Goal: Task Accomplishment & Management: Manage account settings

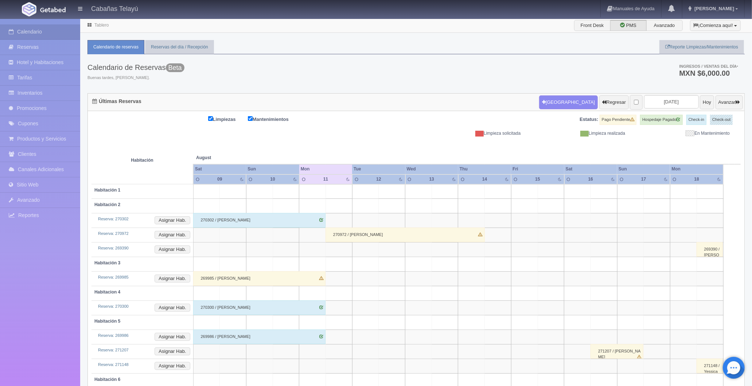
click at [236, 217] on div "270302 / Miryam Osorno" at bounding box center [259, 220] width 133 height 15
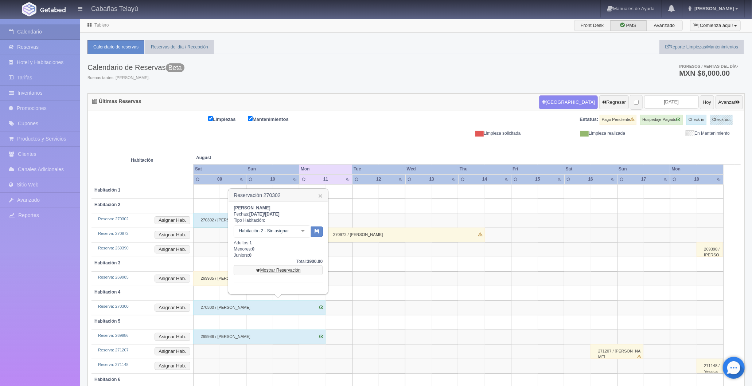
click at [277, 267] on link "Mostrar Reservación" at bounding box center [278, 270] width 89 height 10
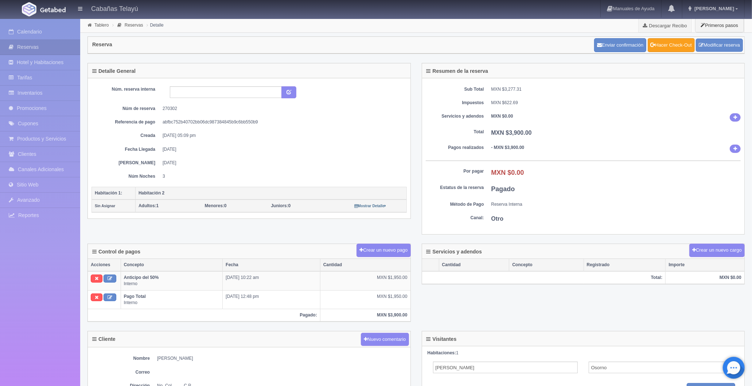
click at [682, 44] on link "Hacer Check-Out" at bounding box center [671, 45] width 47 height 14
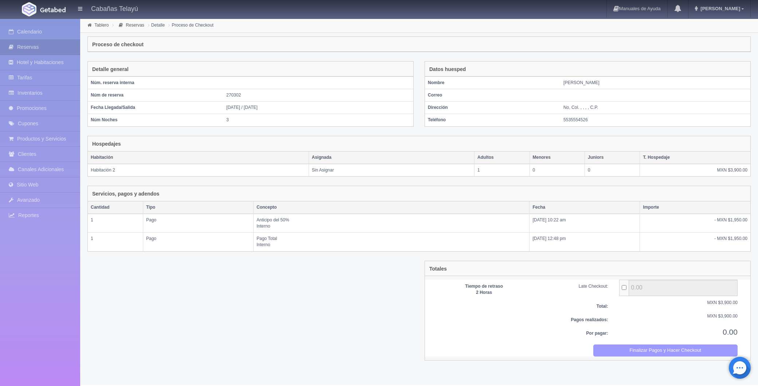
click at [660, 348] on button "Finalizar Pagos y Hacer Checkout" at bounding box center [665, 351] width 145 height 12
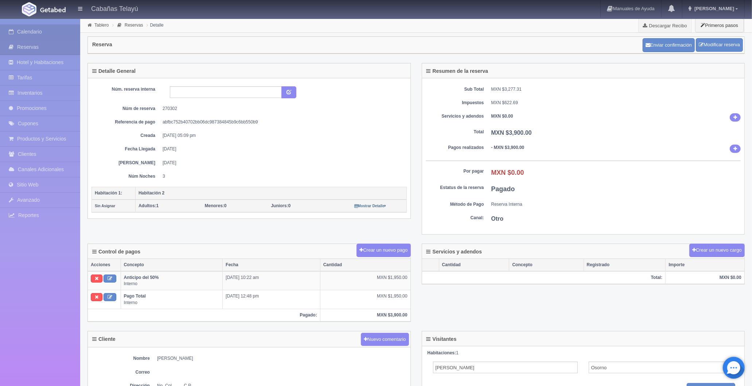
click at [55, 32] on link "Calendario" at bounding box center [40, 31] width 80 height 15
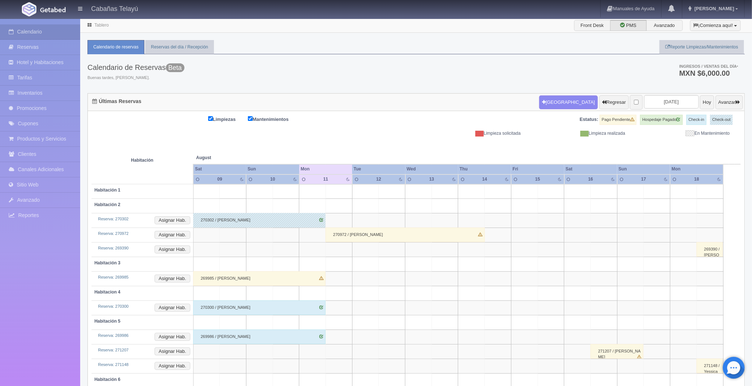
click at [235, 277] on div "269985 / Cinthia Velazquez" at bounding box center [259, 278] width 133 height 15
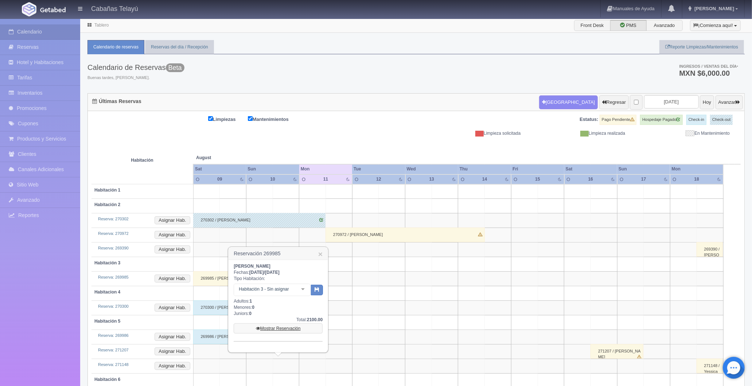
click at [275, 329] on link "Mostrar Reservación" at bounding box center [278, 329] width 89 height 10
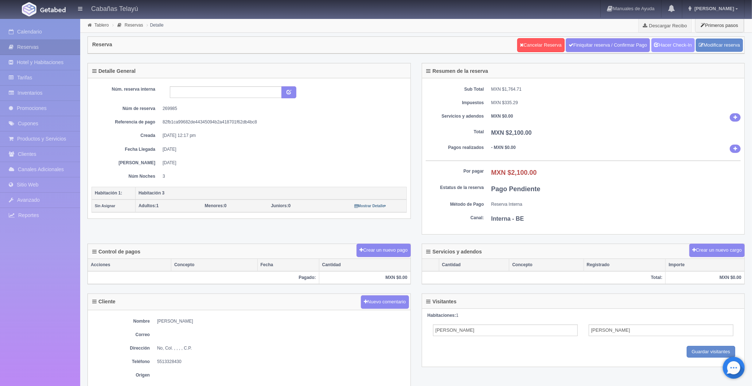
click at [668, 42] on link "Hacer Check-In" at bounding box center [672, 45] width 43 height 14
click at [383, 248] on button "Crear un nuevo pago" at bounding box center [383, 250] width 54 height 13
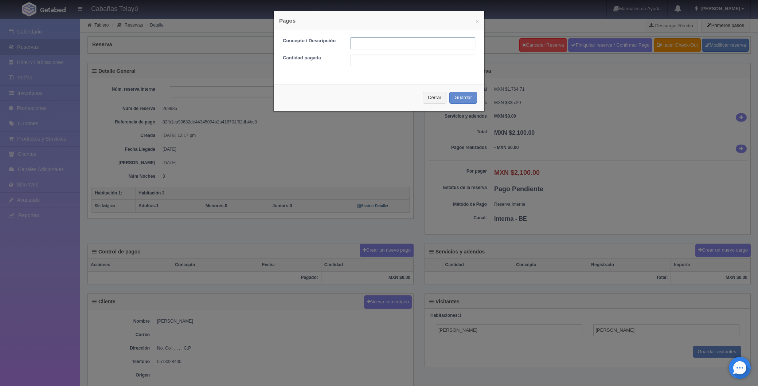
click at [365, 43] on input "text" at bounding box center [413, 44] width 125 height 12
type input "Pago Total"
click at [375, 64] on input "text" at bounding box center [413, 61] width 125 height 12
type input "2100.00"
click at [462, 97] on button "Guardar" at bounding box center [463, 98] width 28 height 12
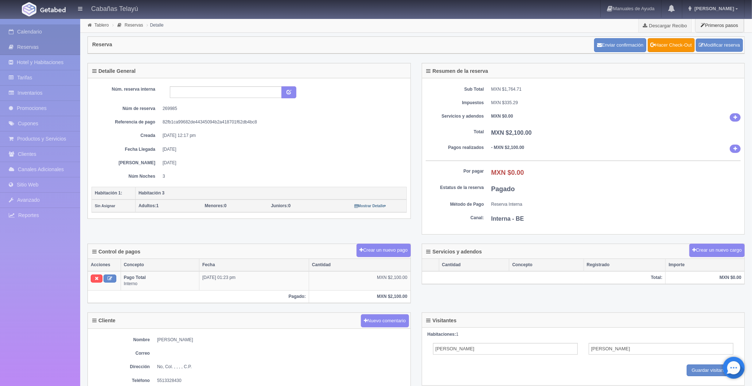
click at [51, 31] on link "Calendario" at bounding box center [40, 31] width 80 height 15
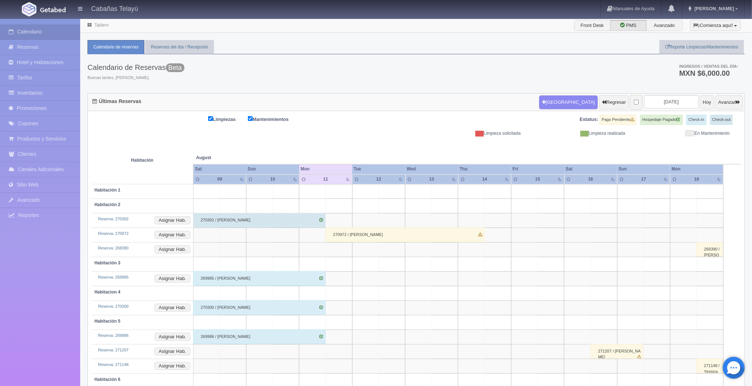
click at [221, 304] on div "270300 / Miryam Osorno" at bounding box center [259, 308] width 133 height 15
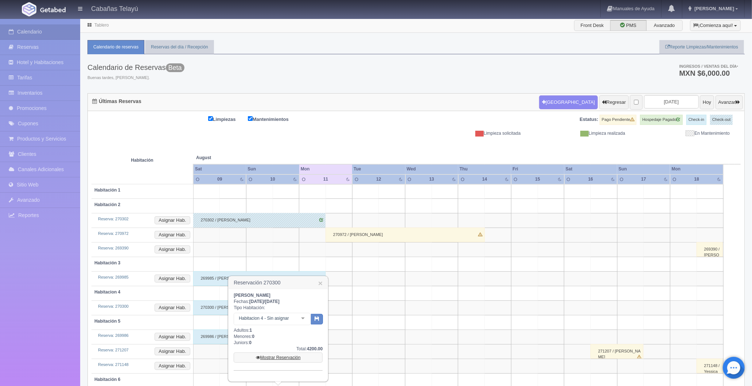
click at [271, 356] on link "Mostrar Reservación" at bounding box center [278, 358] width 89 height 10
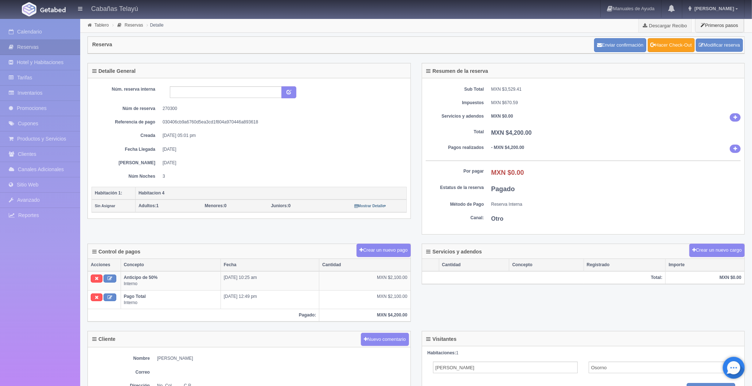
click at [677, 47] on link "Hacer Check-Out" at bounding box center [671, 45] width 47 height 14
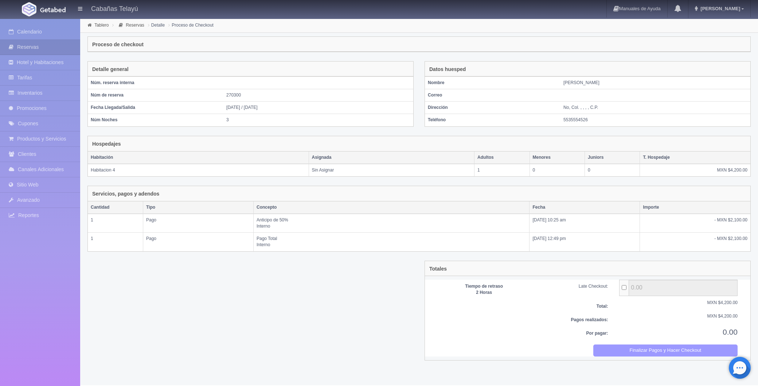
click at [660, 348] on button "Finalizar Pagos y Hacer Checkout" at bounding box center [665, 351] width 145 height 12
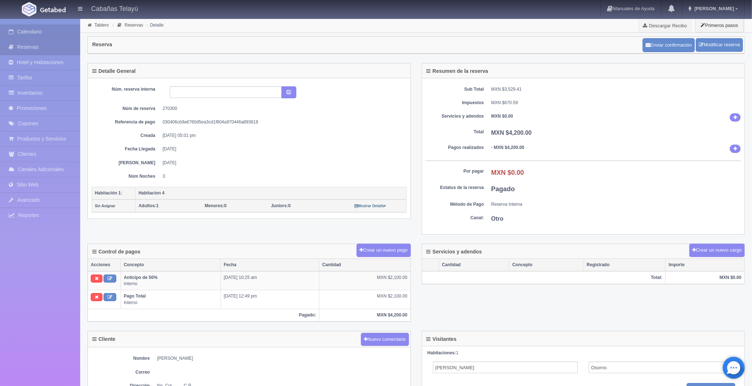
click at [59, 29] on link "Calendario" at bounding box center [40, 31] width 80 height 15
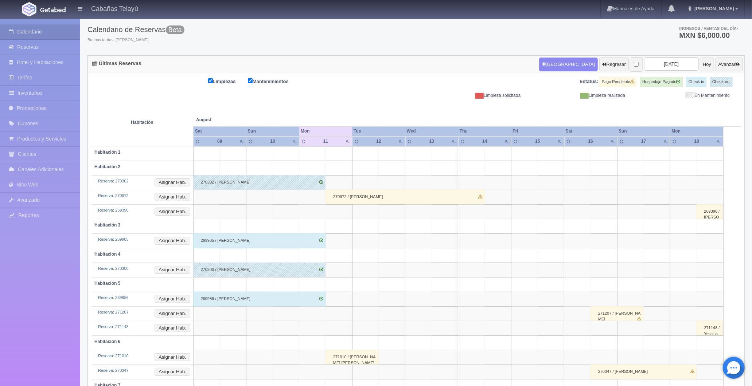
scroll to position [75, 0]
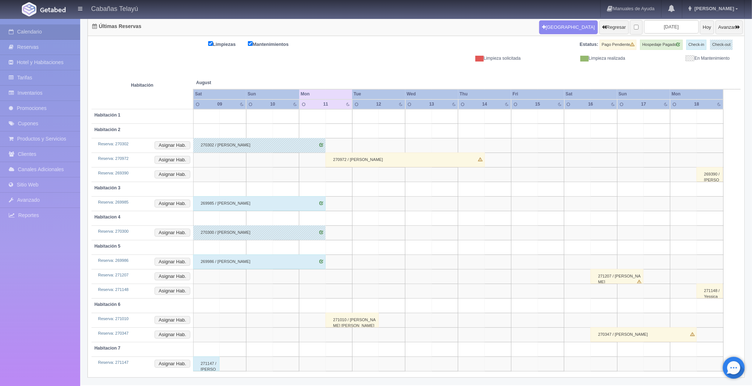
click at [204, 361] on div "271147 / Issac Hernandez" at bounding box center [206, 364] width 27 height 15
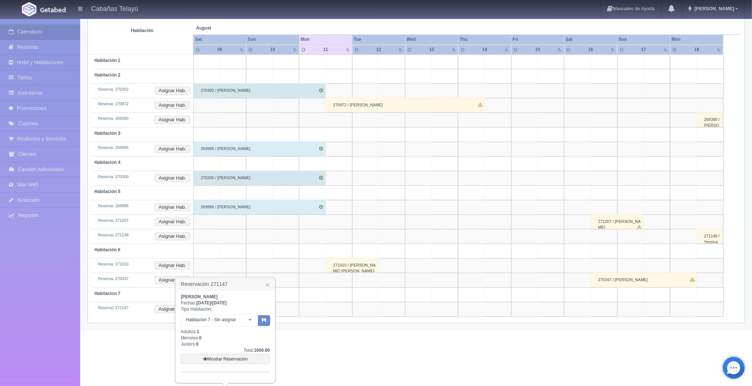
scroll to position [130, 0]
click at [220, 357] on link "Mostrar Reservación" at bounding box center [225, 358] width 89 height 10
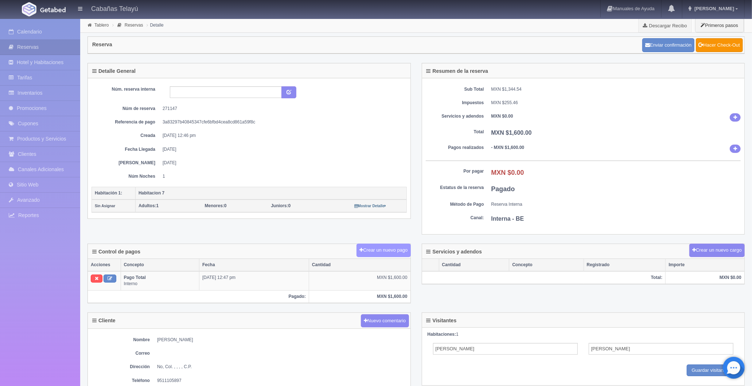
click at [376, 249] on button "Crear un nuevo pago" at bounding box center [383, 250] width 54 height 13
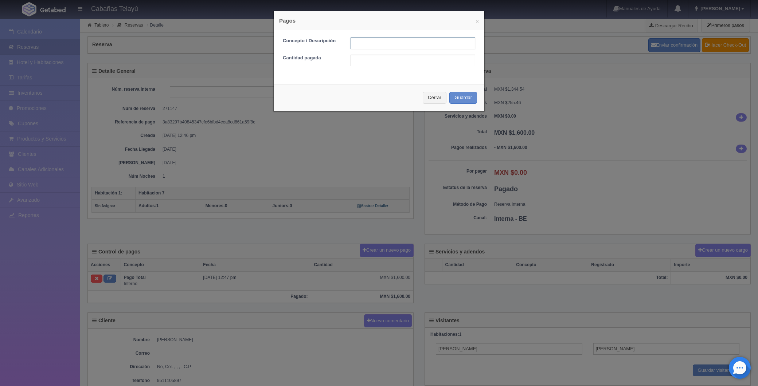
click at [368, 43] on input "text" at bounding box center [413, 44] width 125 height 12
type input "Pago Total"
click at [361, 58] on input "text" at bounding box center [413, 61] width 125 height 12
type input "1600.00"
click at [464, 100] on button "Guardar" at bounding box center [463, 98] width 28 height 12
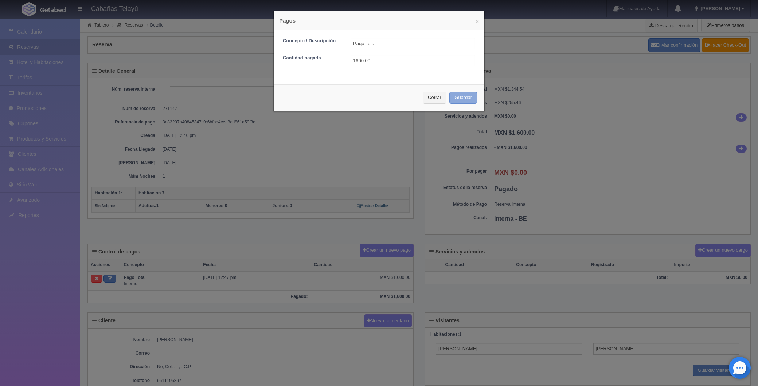
click at [460, 97] on button "Guardar" at bounding box center [463, 98] width 28 height 12
click at [476, 23] on button "×" at bounding box center [477, 21] width 3 height 5
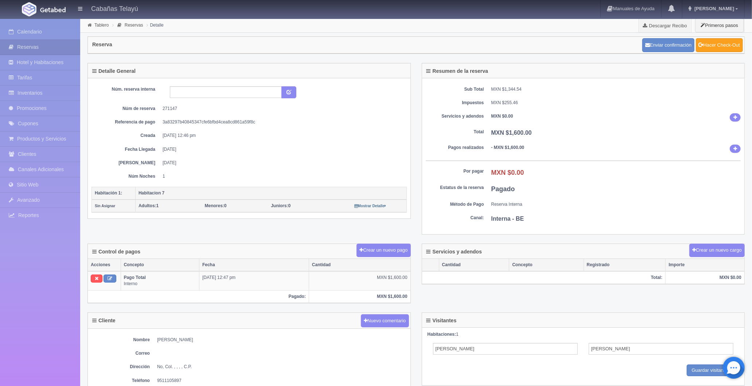
click at [709, 43] on link "Hacer Check-Out" at bounding box center [719, 45] width 47 height 14
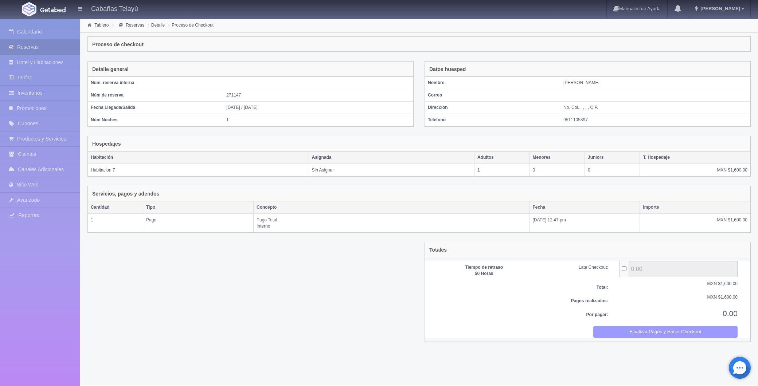
click at [658, 326] on button "Finalizar Pagos y Hacer Checkout" at bounding box center [665, 332] width 145 height 12
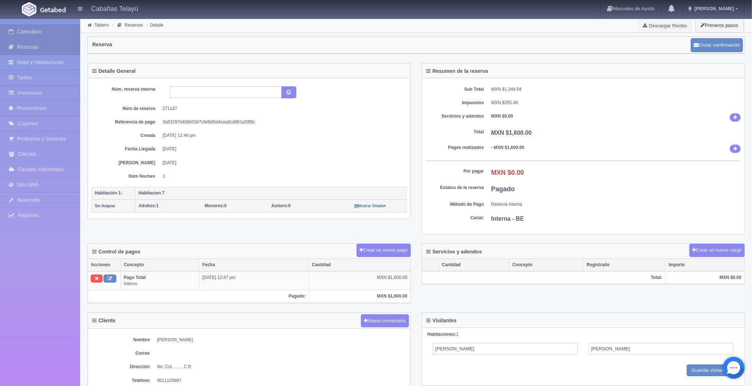
click at [48, 27] on link "Calendario" at bounding box center [40, 31] width 80 height 15
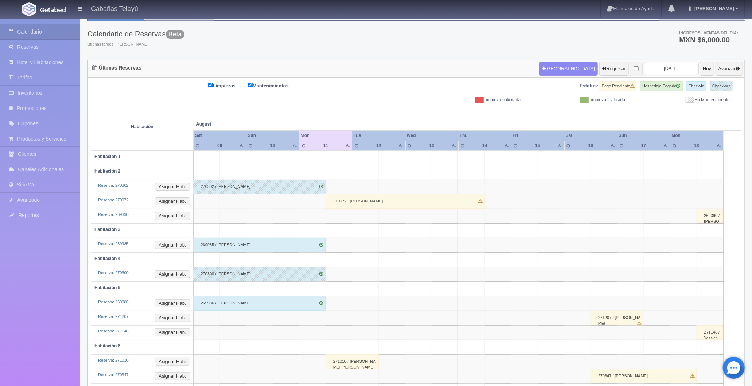
scroll to position [75, 0]
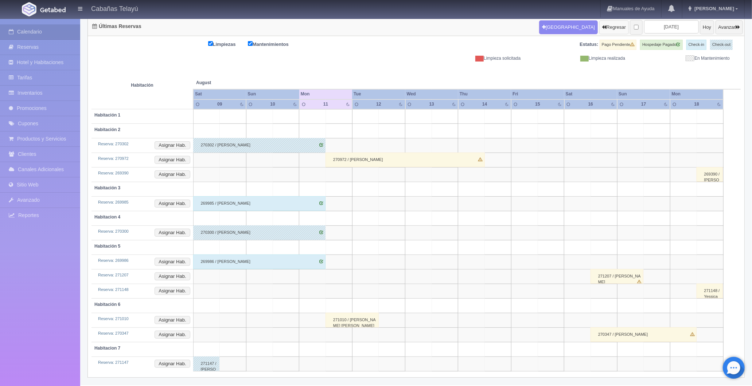
click at [602, 26] on icon "button" at bounding box center [604, 27] width 4 height 5
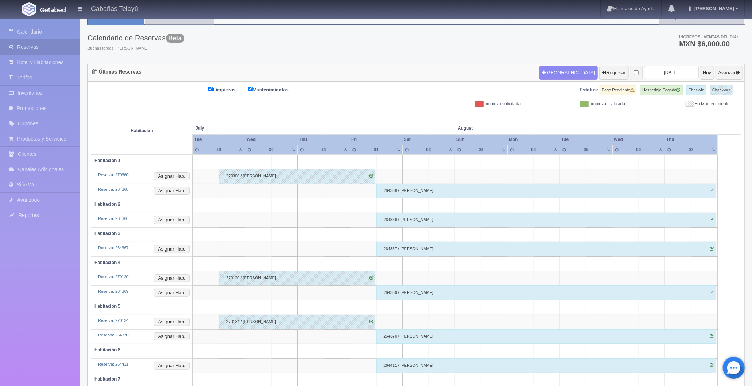
scroll to position [60, 0]
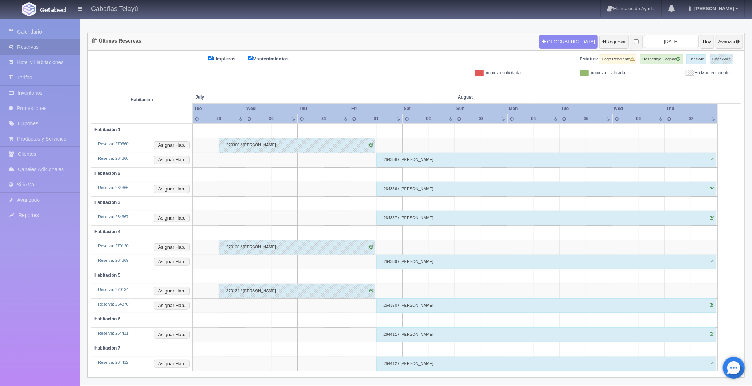
click at [543, 159] on div "264368 / [PERSON_NAME]" at bounding box center [546, 160] width 340 height 15
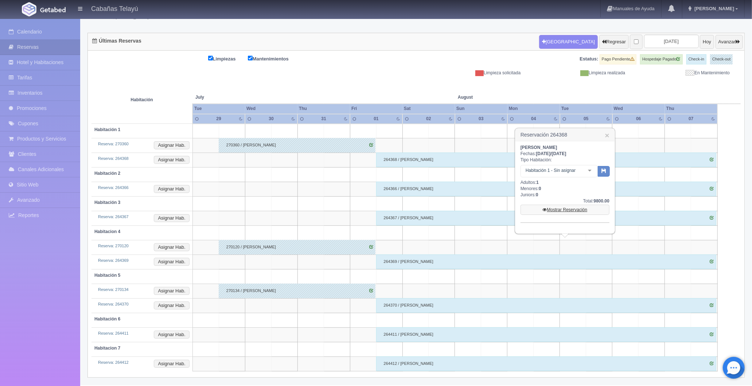
click at [551, 207] on link "Mostrar Reservación" at bounding box center [564, 210] width 89 height 10
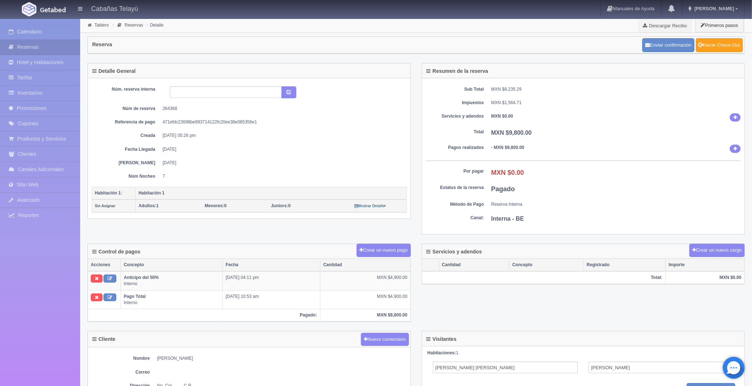
click at [716, 42] on link "Hacer Check-Out" at bounding box center [719, 45] width 47 height 14
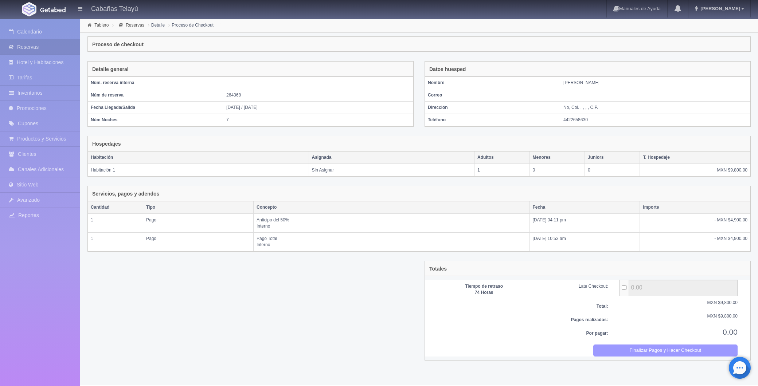
click at [664, 348] on button "Finalizar Pagos y Hacer Checkout" at bounding box center [665, 351] width 145 height 12
click at [59, 26] on link "Calendario" at bounding box center [40, 31] width 80 height 15
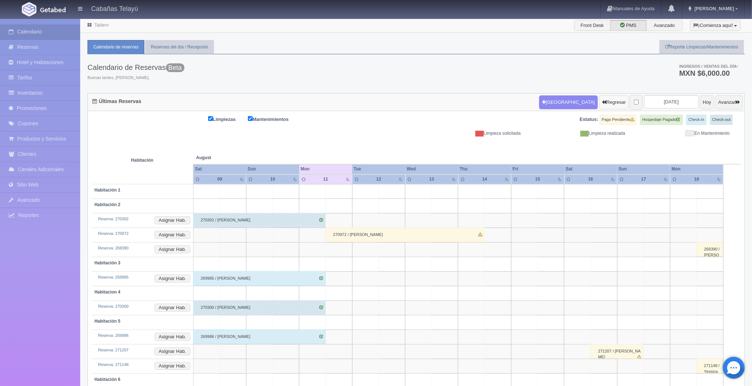
click at [602, 101] on icon "button" at bounding box center [604, 102] width 4 height 5
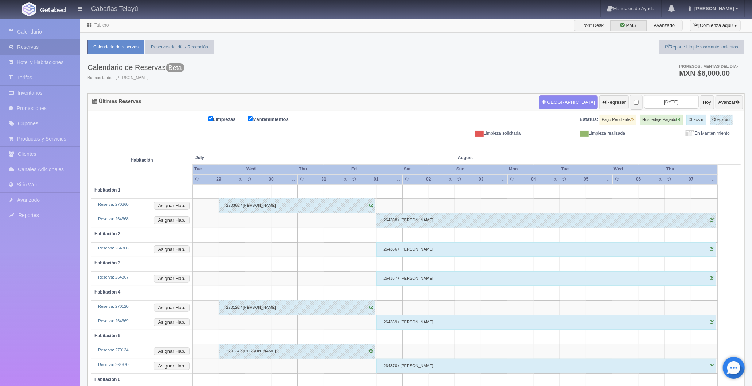
click at [598, 245] on div "264366 / Maria Eva Silva" at bounding box center [546, 249] width 340 height 15
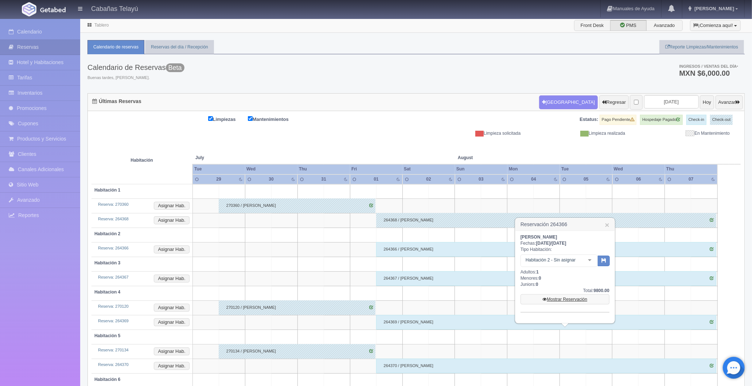
click at [567, 296] on link "Mostrar Reservación" at bounding box center [564, 299] width 89 height 10
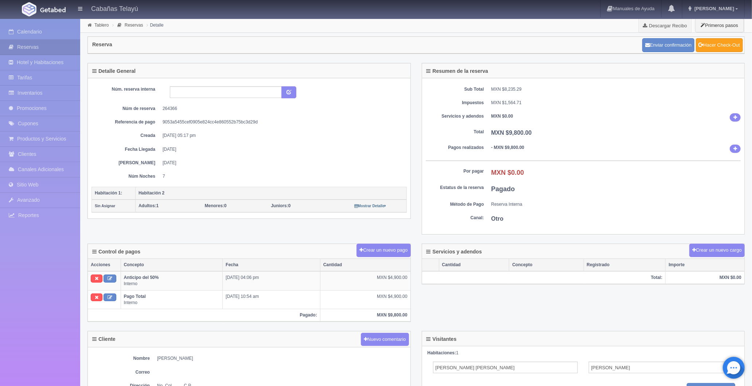
click at [731, 48] on link "Hacer Check-Out" at bounding box center [719, 45] width 47 height 14
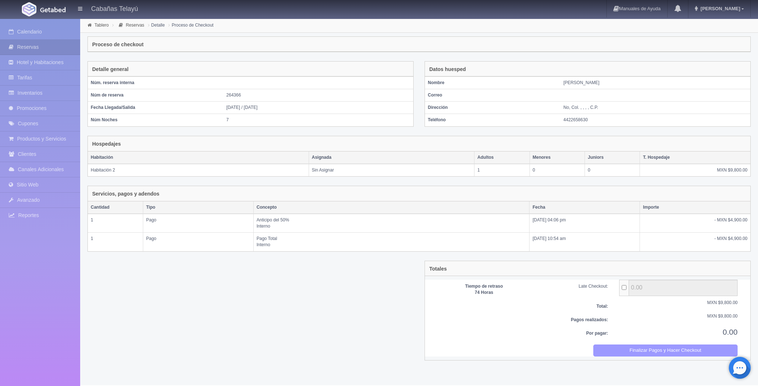
click at [637, 352] on button "Finalizar Pagos y Hacer Checkout" at bounding box center [665, 351] width 145 height 12
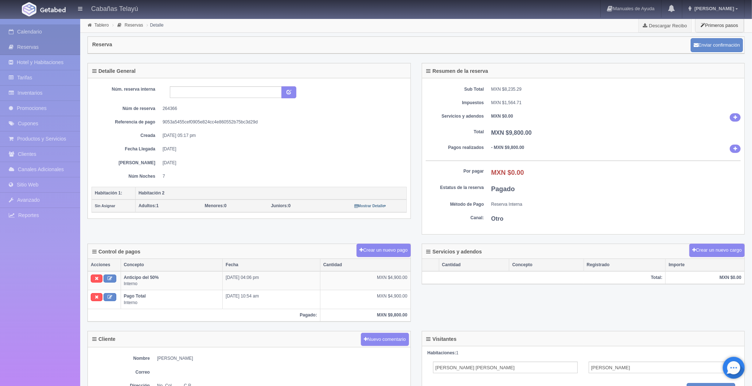
click at [48, 31] on link "Calendario" at bounding box center [40, 31] width 80 height 15
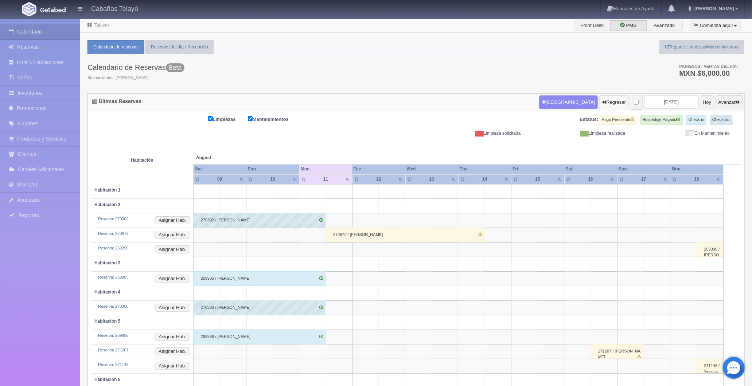
click at [599, 107] on button "Regresar" at bounding box center [614, 102] width 30 height 14
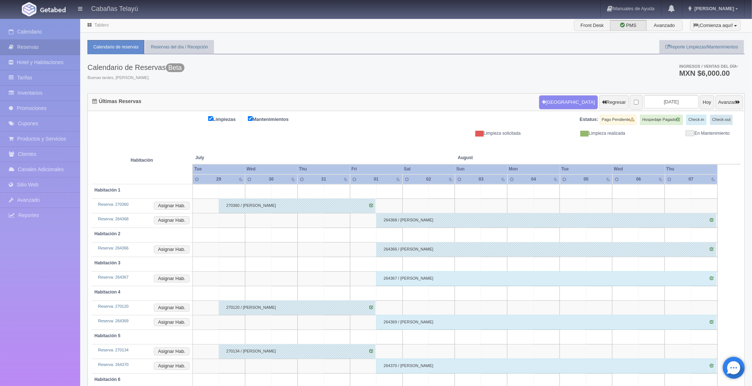
click at [570, 280] on div "264367 / [PERSON_NAME]" at bounding box center [546, 278] width 340 height 15
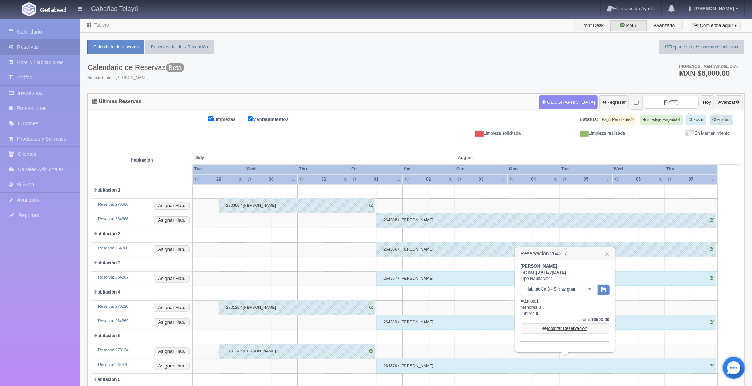
click at [581, 330] on link "Mostrar Reservación" at bounding box center [564, 329] width 89 height 10
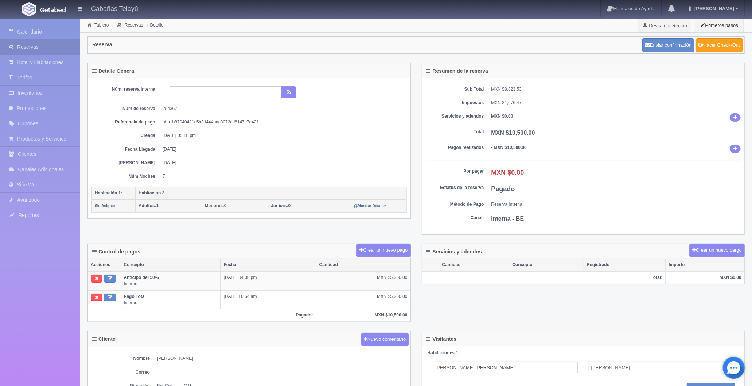
click at [720, 46] on link "Hacer Check-Out" at bounding box center [719, 45] width 47 height 14
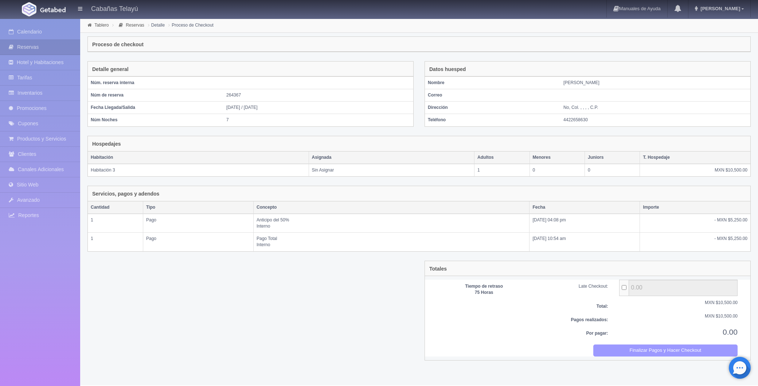
drag, startPoint x: 667, startPoint y: 347, endPoint x: 405, endPoint y: 36, distance: 406.8
click at [667, 347] on button "Finalizar Pagos y Hacer Checkout" at bounding box center [665, 351] width 145 height 12
click at [55, 33] on link "Calendario" at bounding box center [40, 31] width 80 height 15
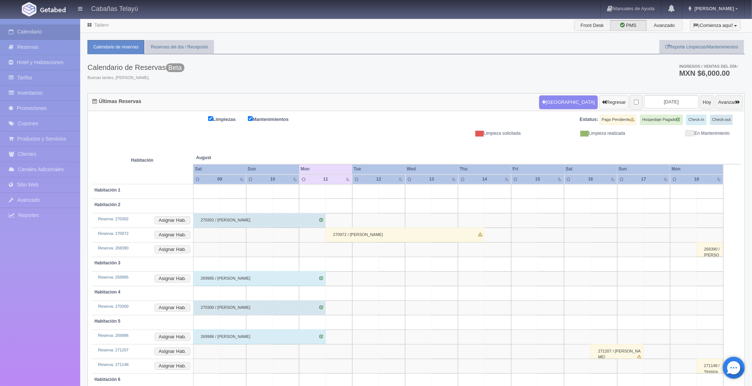
click at [602, 103] on icon "button" at bounding box center [604, 102] width 4 height 5
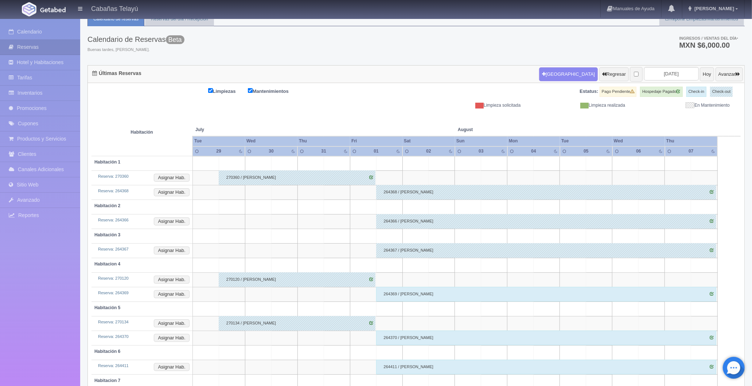
scroll to position [60, 0]
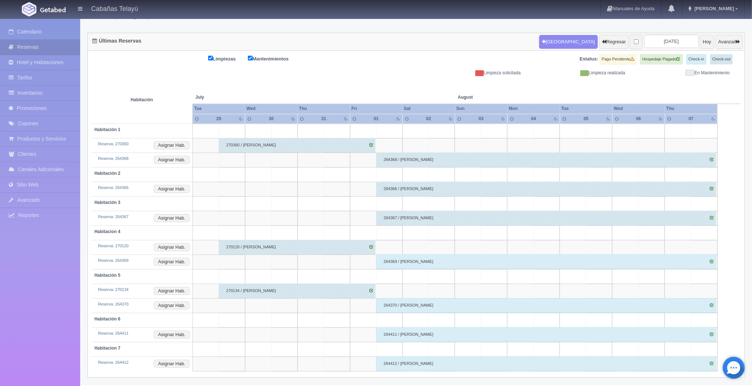
click at [498, 262] on div "264369 / Maria Eva Silva" at bounding box center [546, 262] width 340 height 15
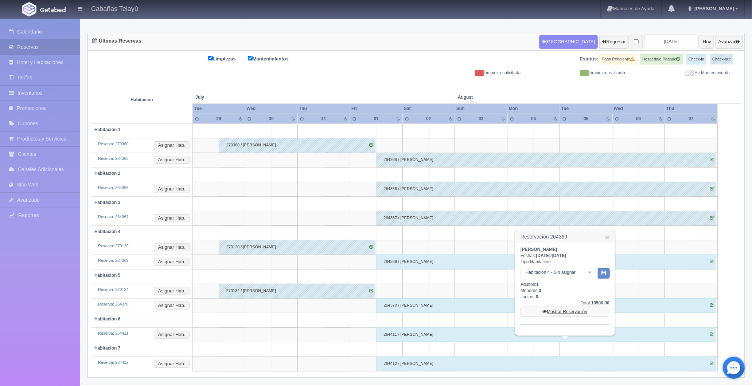
click at [551, 314] on link "Mostrar Reservación" at bounding box center [564, 312] width 89 height 10
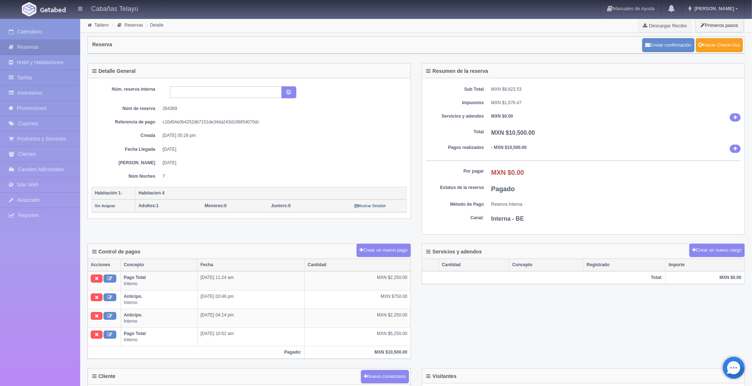
click at [705, 40] on link "Hacer Check-Out" at bounding box center [719, 45] width 47 height 14
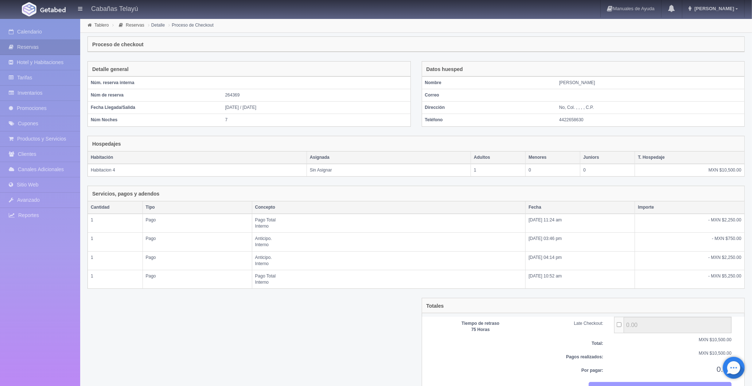
click at [675, 383] on button "Finalizar Pagos y Hacer Checkout" at bounding box center [660, 388] width 143 height 12
click at [49, 30] on link "Calendario" at bounding box center [40, 31] width 80 height 15
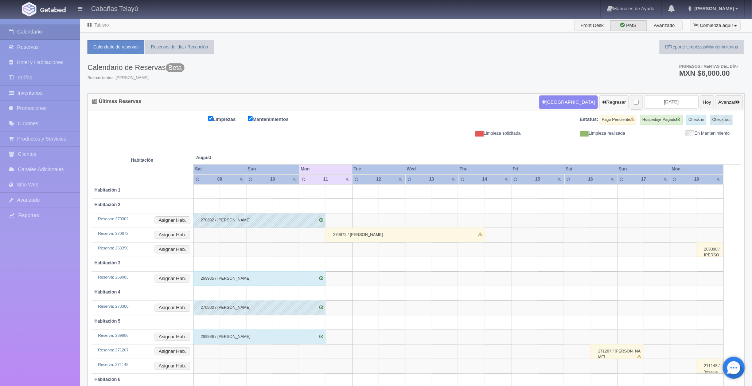
click at [602, 101] on icon "button" at bounding box center [604, 102] width 4 height 5
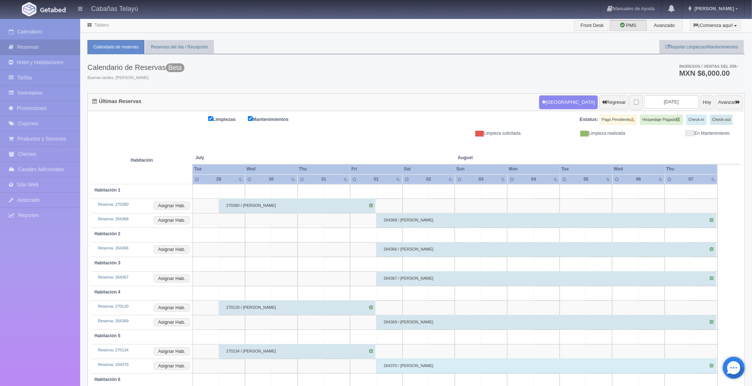
click at [461, 362] on div "264370 / Maria Eva Silva" at bounding box center [546, 366] width 340 height 15
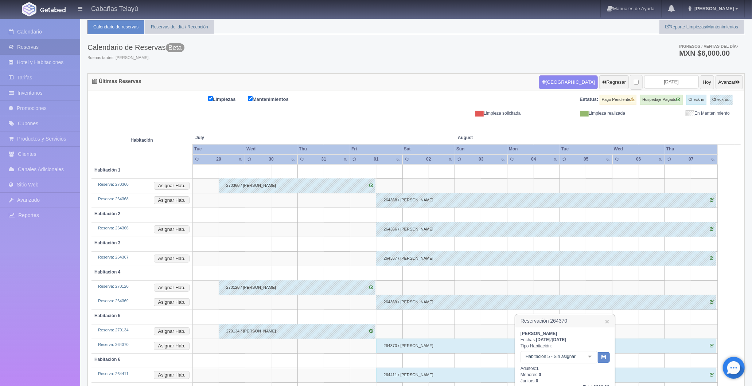
scroll to position [60, 0]
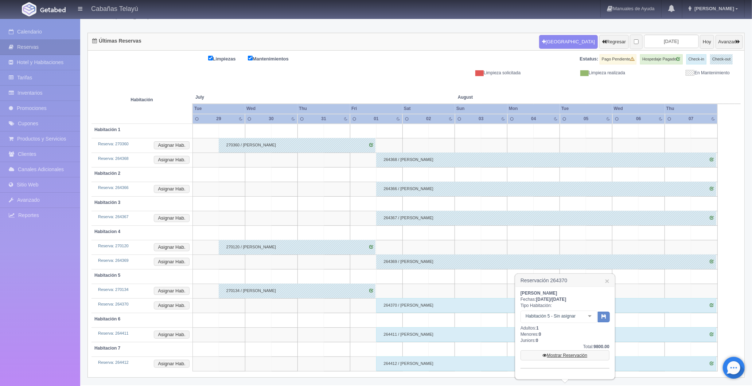
click at [563, 357] on link "Mostrar Reservación" at bounding box center [564, 356] width 89 height 10
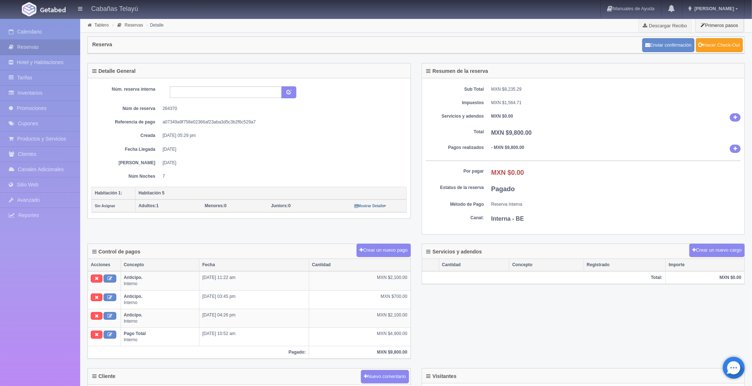
click at [719, 44] on link "Hacer Check-Out" at bounding box center [719, 45] width 47 height 14
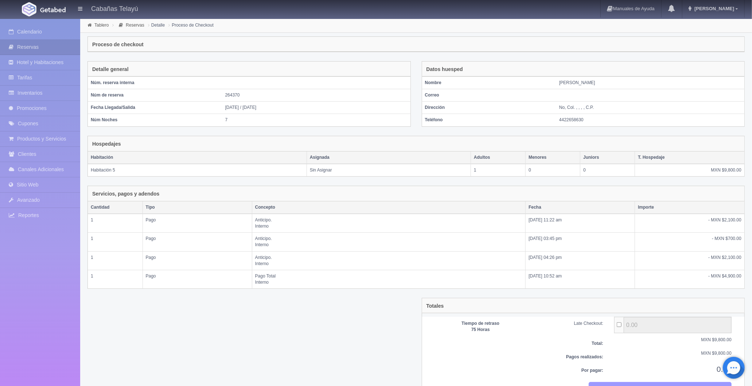
click at [630, 384] on button "Finalizar Pagos y Hacer Checkout" at bounding box center [660, 388] width 143 height 12
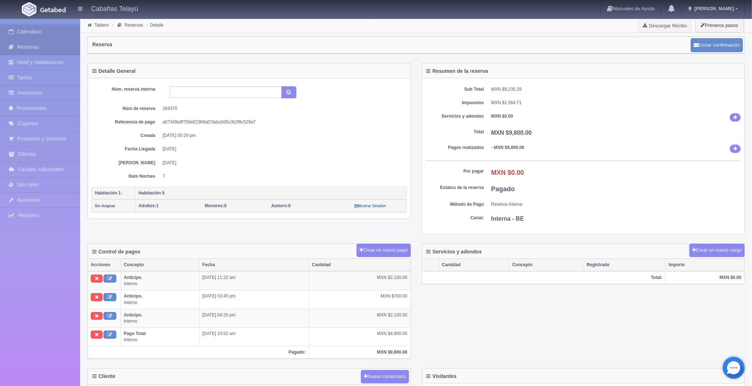
drag, startPoint x: 0, startPoint y: 0, endPoint x: 56, endPoint y: 31, distance: 64.0
click at [56, 31] on link "Calendario" at bounding box center [40, 31] width 80 height 15
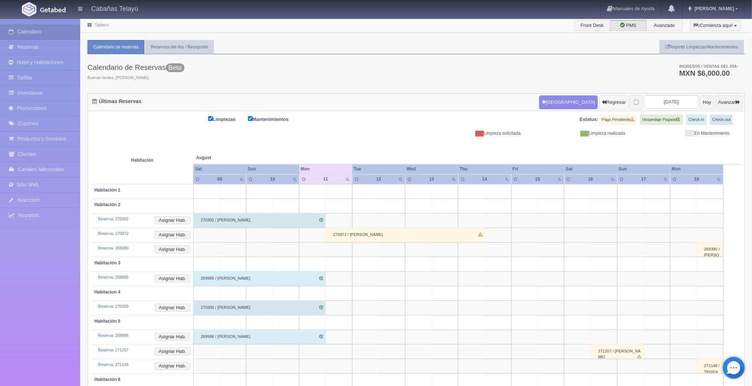
click at [602, 101] on icon "button" at bounding box center [604, 102] width 4 height 5
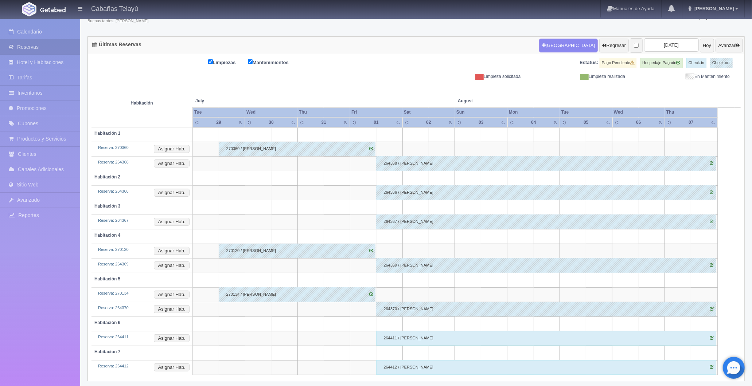
scroll to position [60, 0]
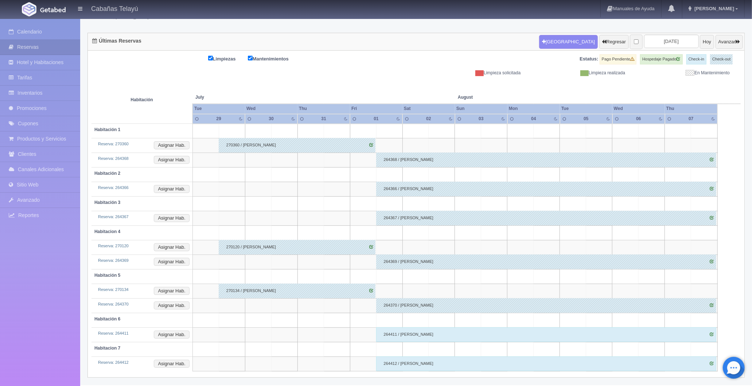
click at [415, 332] on div "264411 / Maria Eva Silva" at bounding box center [546, 335] width 340 height 15
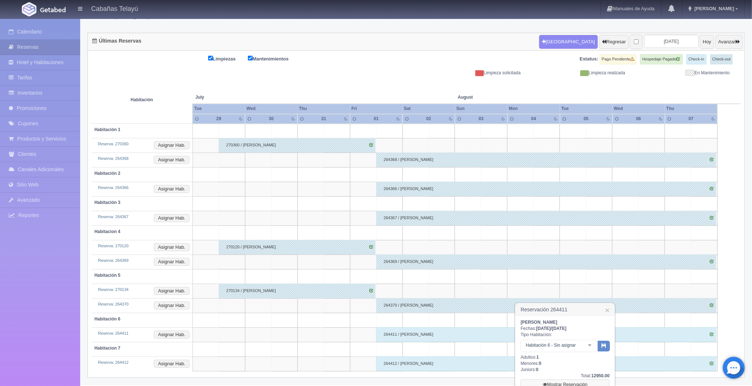
click at [564, 380] on link "Mostrar Reservación" at bounding box center [564, 385] width 89 height 10
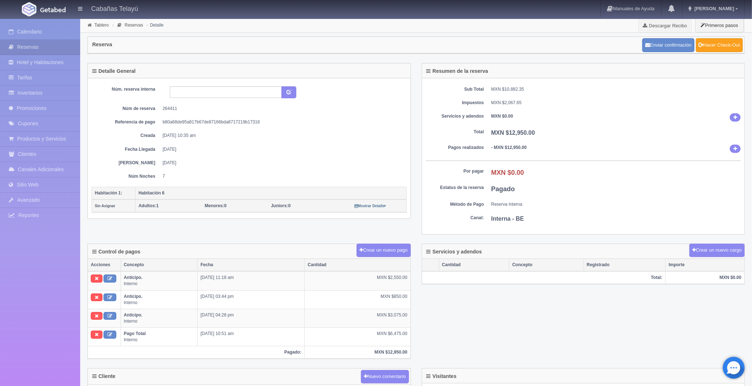
click at [708, 44] on link "Hacer Check-Out" at bounding box center [719, 45] width 47 height 14
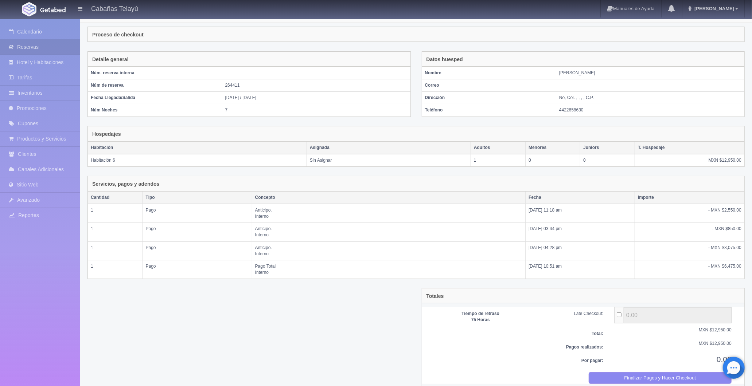
scroll to position [19, 0]
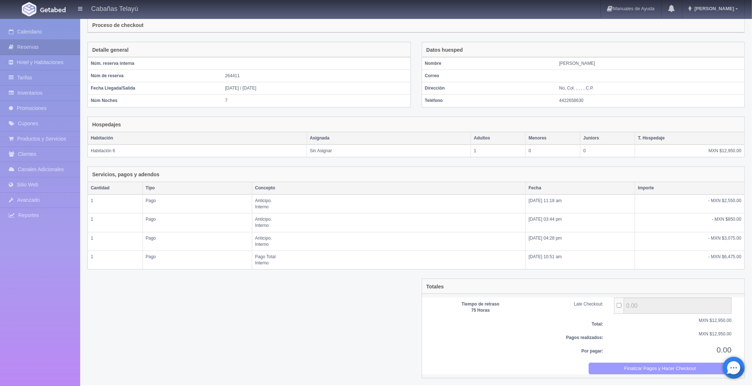
click at [648, 366] on button "Finalizar Pagos y Hacer Checkout" at bounding box center [660, 369] width 143 height 12
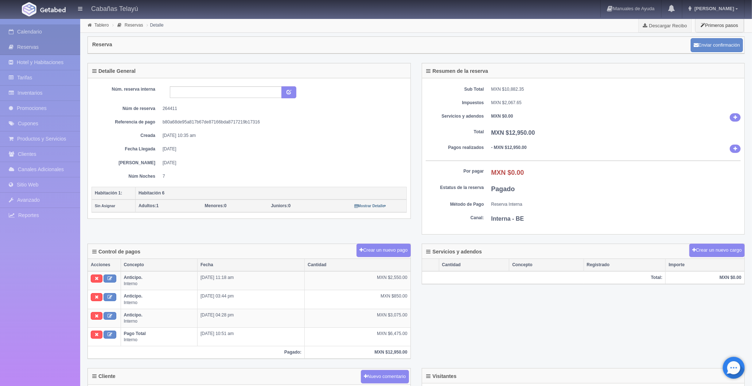
click at [64, 31] on link "Calendario" at bounding box center [40, 31] width 80 height 15
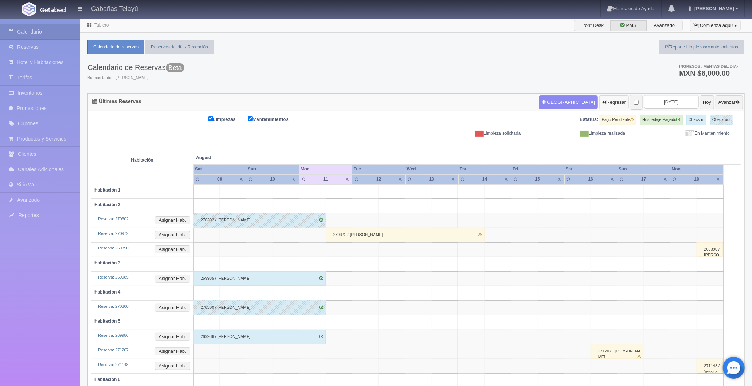
click at [599, 104] on button "Regresar" at bounding box center [614, 102] width 30 height 14
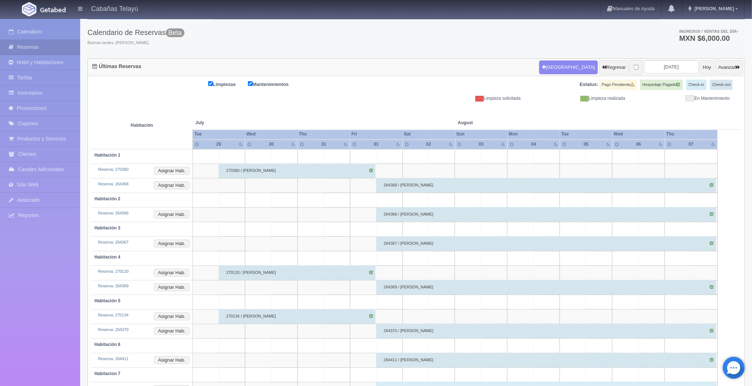
scroll to position [60, 0]
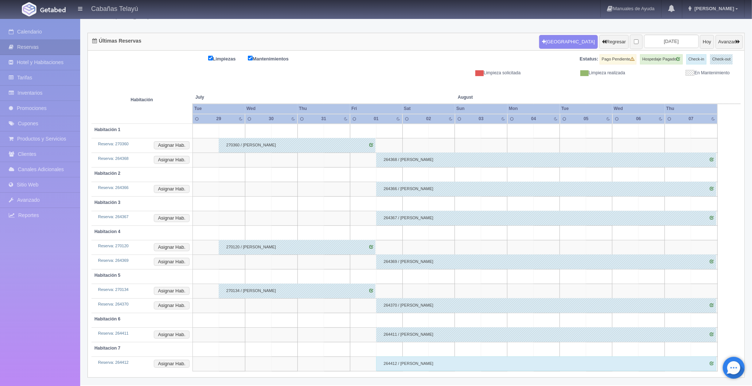
click at [454, 360] on div "264412 / Maria Eva Silva" at bounding box center [546, 364] width 340 height 15
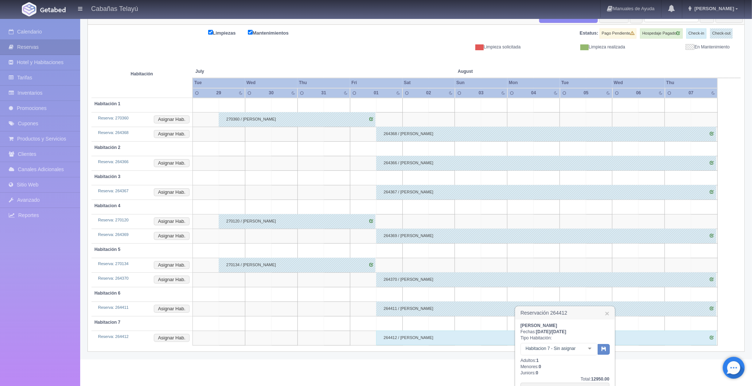
scroll to position [116, 0]
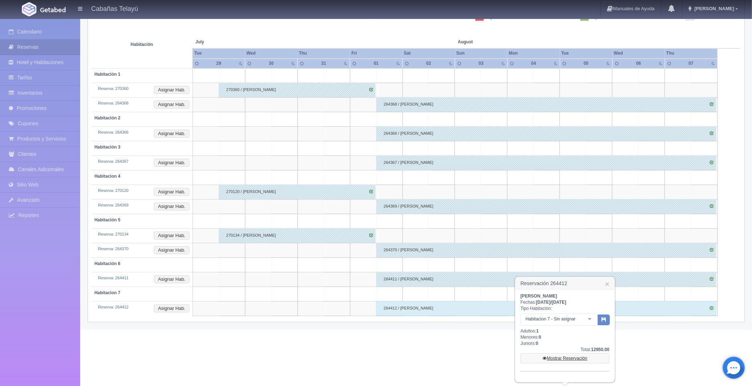
click at [559, 360] on link "Mostrar Reservación" at bounding box center [564, 358] width 89 height 10
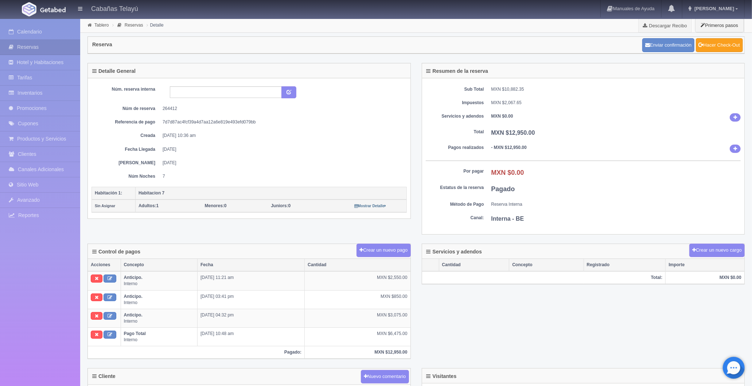
click at [730, 45] on link "Hacer Check-Out" at bounding box center [719, 45] width 47 height 14
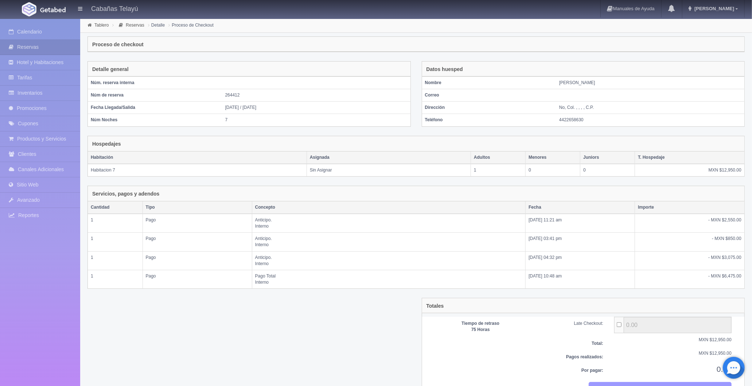
click at [651, 382] on button "Finalizar Pagos y Hacer Checkout" at bounding box center [660, 388] width 143 height 12
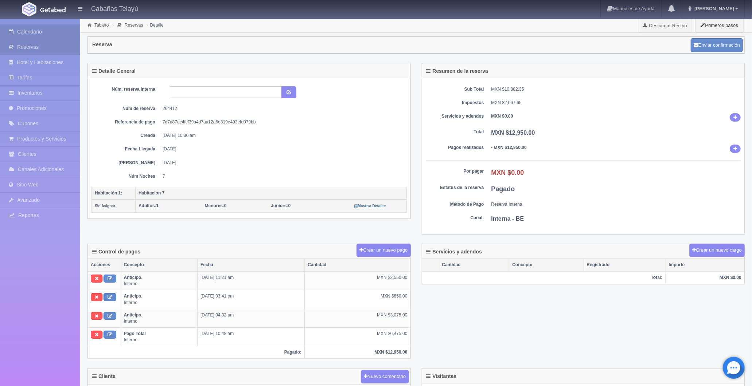
click at [63, 32] on link "Calendario" at bounding box center [40, 31] width 80 height 15
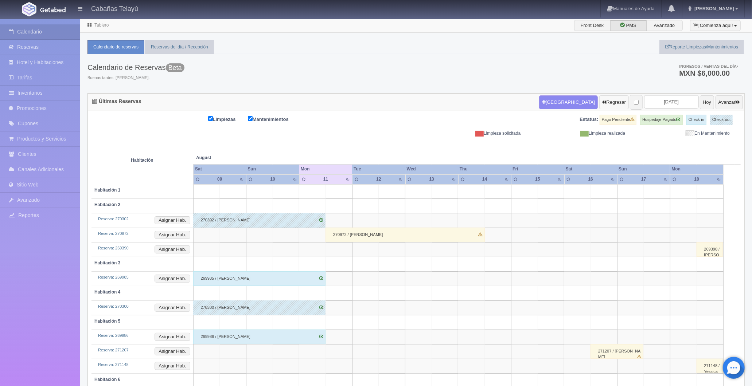
click at [599, 103] on button "Regresar" at bounding box center [614, 102] width 30 height 14
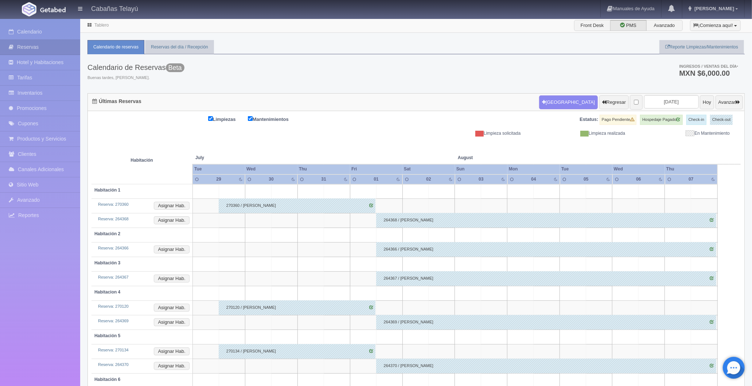
scroll to position [60, 0]
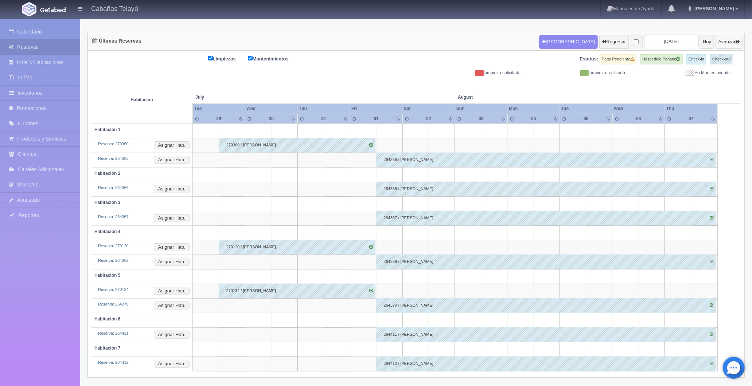
click at [735, 42] on icon "button" at bounding box center [737, 41] width 4 height 5
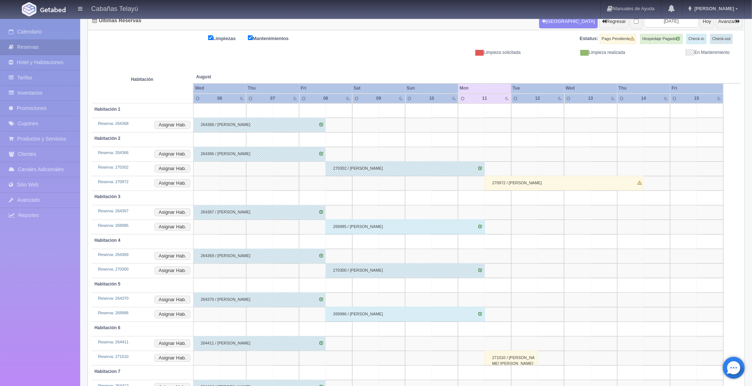
scroll to position [119, 0]
